Goal: Find specific page/section: Find specific page/section

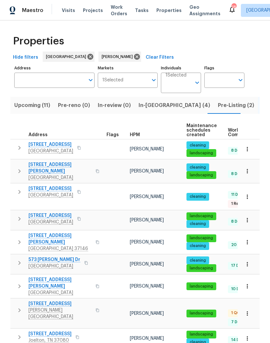
click at [35, 105] on span "Upcoming (11)" at bounding box center [32, 105] width 36 height 9
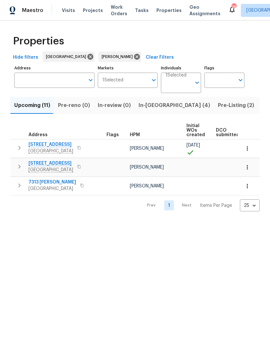
click at [181, 82] on input "Individuals" at bounding box center [178, 85] width 26 height 15
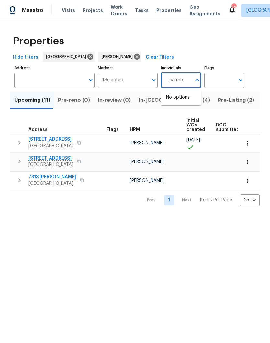
type input "[PERSON_NAME]"
click at [175, 101] on input "checkbox" at bounding box center [173, 101] width 14 height 14
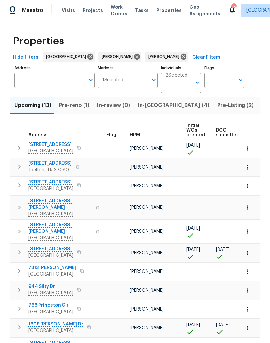
click at [73, 107] on span "Pre-reno (1)" at bounding box center [74, 105] width 30 height 9
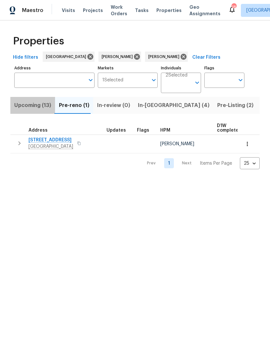
click at [28, 105] on span "Upcoming (13)" at bounding box center [32, 105] width 37 height 9
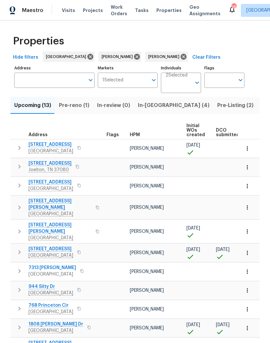
click at [249, 249] on icon "button" at bounding box center [247, 252] width 6 height 6
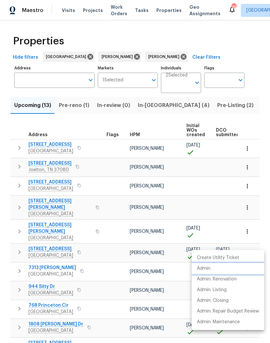
click at [207, 268] on p "Admin" at bounding box center [204, 268] width 14 height 7
click at [104, 242] on div at bounding box center [135, 171] width 270 height 343
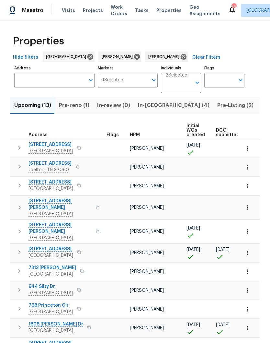
click at [60, 245] on span "[STREET_ADDRESS]" at bounding box center [51, 248] width 45 height 6
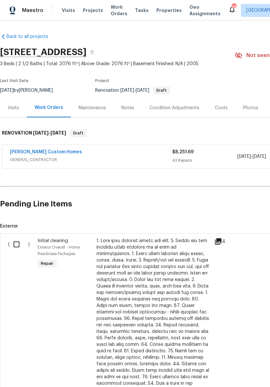
click at [17, 108] on div "Visits" at bounding box center [13, 108] width 11 height 6
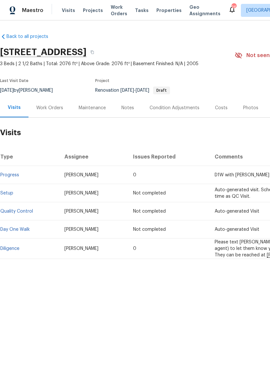
click at [18, 250] on link "Diligence" at bounding box center [9, 248] width 19 height 5
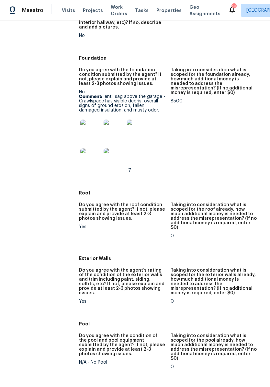
scroll to position [254, 0]
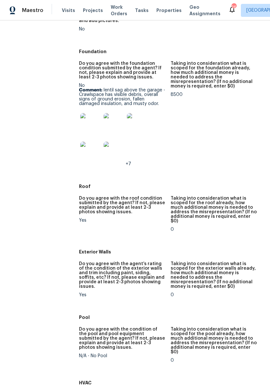
click at [117, 150] on img at bounding box center [114, 152] width 21 height 21
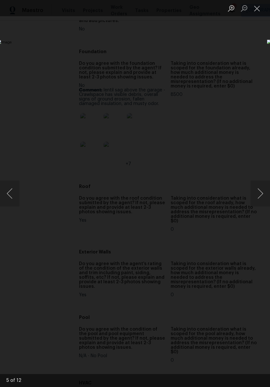
click at [259, 194] on button "Next image" at bounding box center [260, 193] width 19 height 26
click at [262, 190] on button "Next image" at bounding box center [260, 193] width 19 height 26
click at [261, 197] on button "Next image" at bounding box center [260, 193] width 19 height 26
click at [258, 192] on button "Next image" at bounding box center [260, 193] width 19 height 26
click at [257, 11] on button "Close lightbox" at bounding box center [257, 8] width 13 height 11
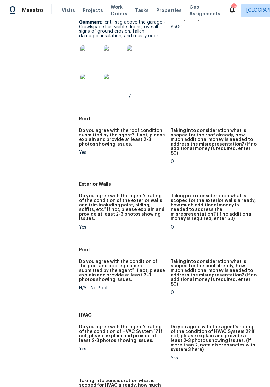
scroll to position [323, 0]
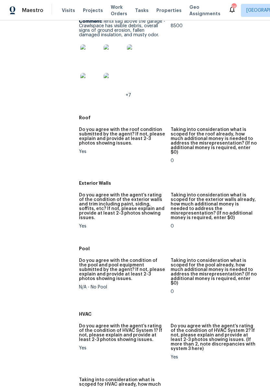
click at [92, 80] on img at bounding box center [90, 83] width 21 height 21
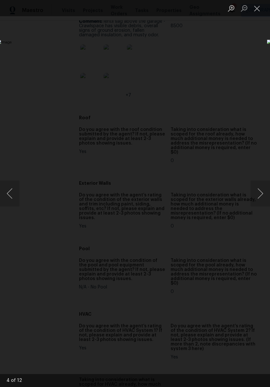
click at [261, 197] on button "Next image" at bounding box center [260, 193] width 19 height 26
click at [257, 192] on button "Next image" at bounding box center [260, 193] width 19 height 26
click at [261, 189] on button "Next image" at bounding box center [260, 193] width 19 height 26
click at [259, 195] on button "Next image" at bounding box center [260, 193] width 19 height 26
click at [260, 197] on button "Next image" at bounding box center [260, 193] width 19 height 26
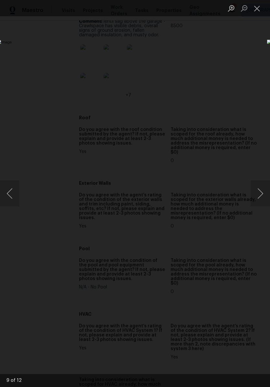
click at [258, 198] on button "Next image" at bounding box center [260, 193] width 19 height 26
click at [257, 194] on button "Next image" at bounding box center [260, 193] width 19 height 26
click at [262, 192] on button "Next image" at bounding box center [260, 193] width 19 height 26
click at [258, 11] on button "Close lightbox" at bounding box center [257, 8] width 13 height 11
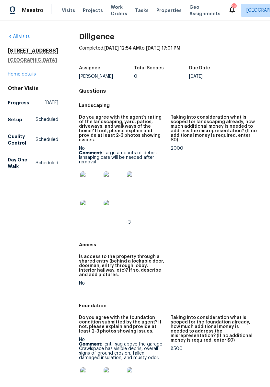
scroll to position [0, 0]
click at [30, 76] on link "Home details" at bounding box center [22, 74] width 28 height 5
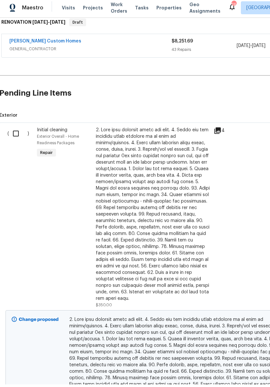
scroll to position [108, 1]
click at [19, 135] on input "checkbox" at bounding box center [18, 136] width 18 height 14
checkbox input "true"
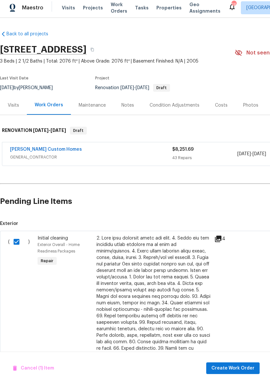
scroll to position [0, 0]
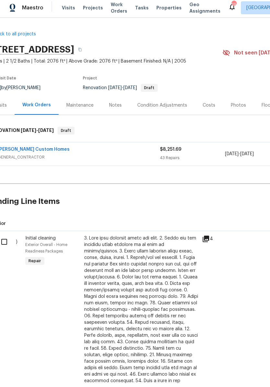
scroll to position [0, 12]
click at [38, 150] on link "[PERSON_NAME] Custom Homes" at bounding box center [34, 152] width 72 height 5
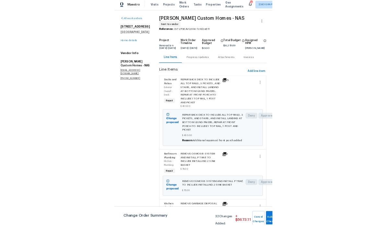
scroll to position [6, 0]
